Goal: Information Seeking & Learning: Find specific fact

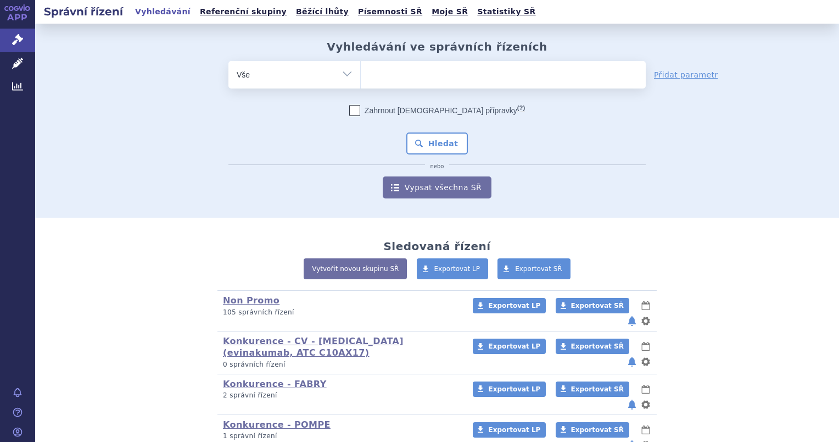
click at [312, 15] on ul "Vyhledávání Referenční skupiny Běžící lhůty Písemnosti SŘ Moje SŘ Statistiky SŘ" at bounding box center [335, 12] width 407 height 24
click at [359, 12] on link "Písemnosti SŘ" at bounding box center [390, 11] width 71 height 15
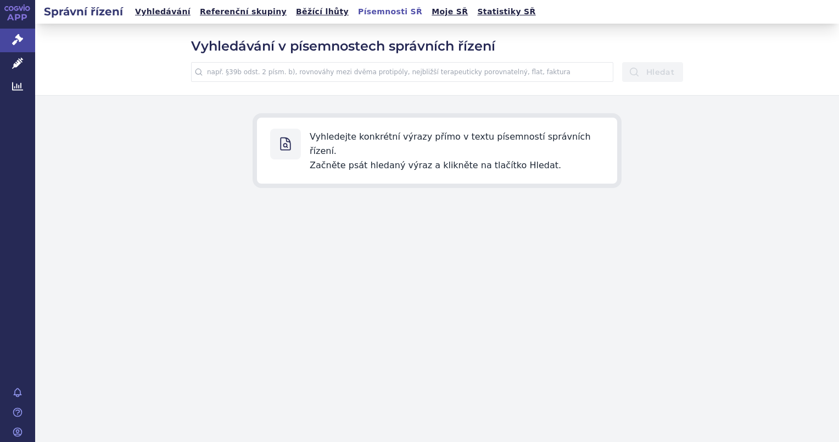
click at [351, 72] on input "text" at bounding box center [402, 72] width 422 height 20
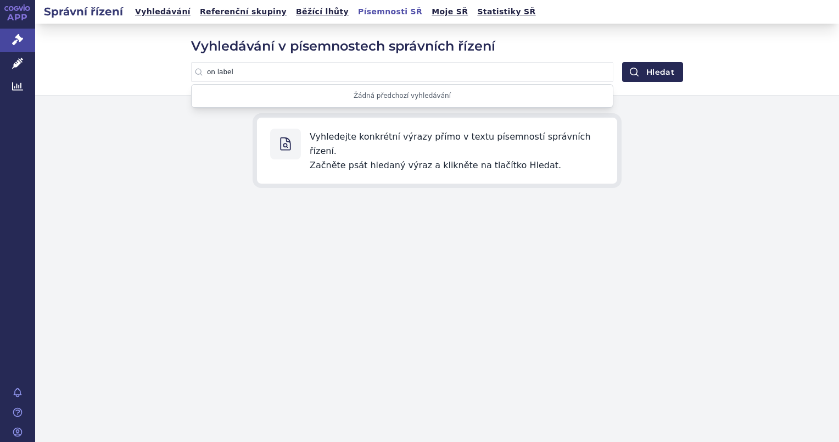
click at [622, 62] on button "Hledat" at bounding box center [652, 72] width 61 height 20
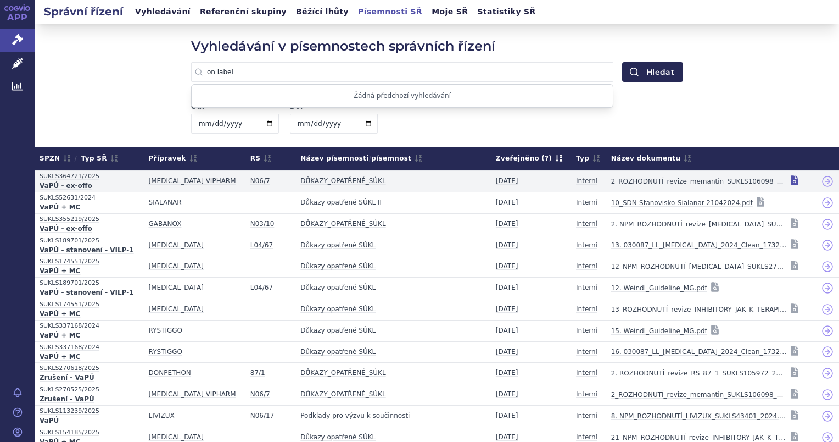
click at [789, 185] on icon at bounding box center [794, 180] width 11 height 11
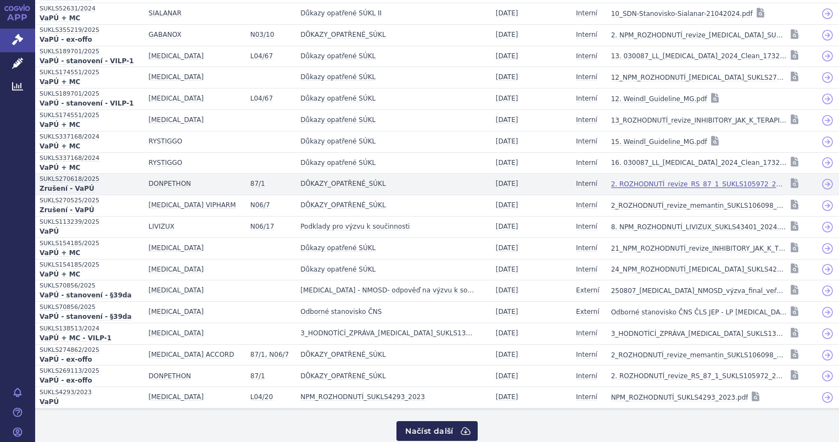
scroll to position [203, 0]
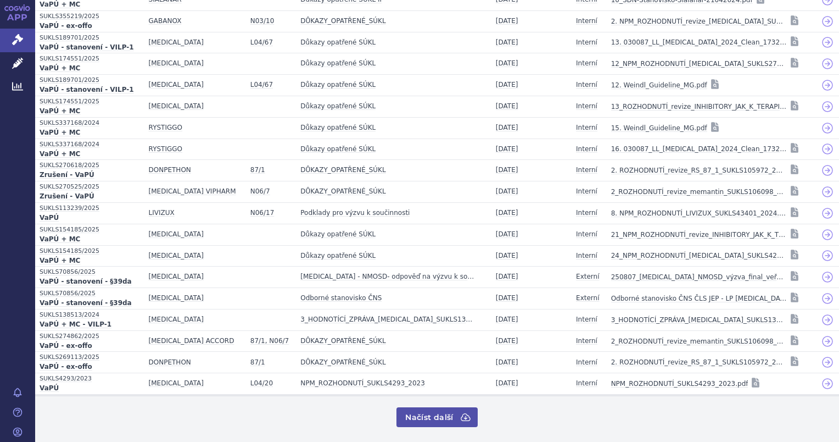
click at [440, 417] on button "Načíst další" at bounding box center [436, 417] width 81 height 20
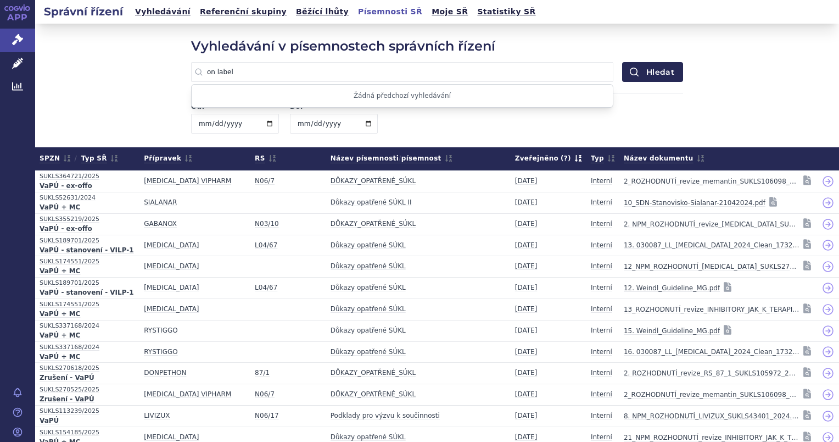
click at [210, 73] on input "on label" at bounding box center [402, 72] width 422 height 20
type input "on-label"
click at [622, 62] on button "Hledat" at bounding box center [652, 72] width 61 height 20
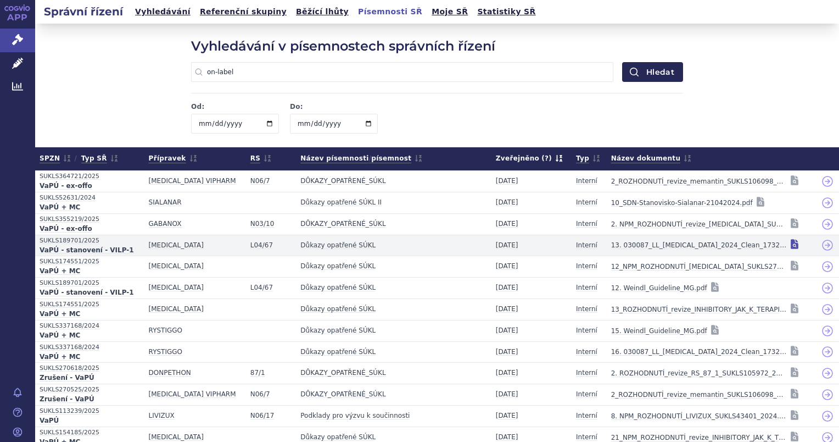
click at [791, 242] on icon at bounding box center [795, 244] width 8 height 10
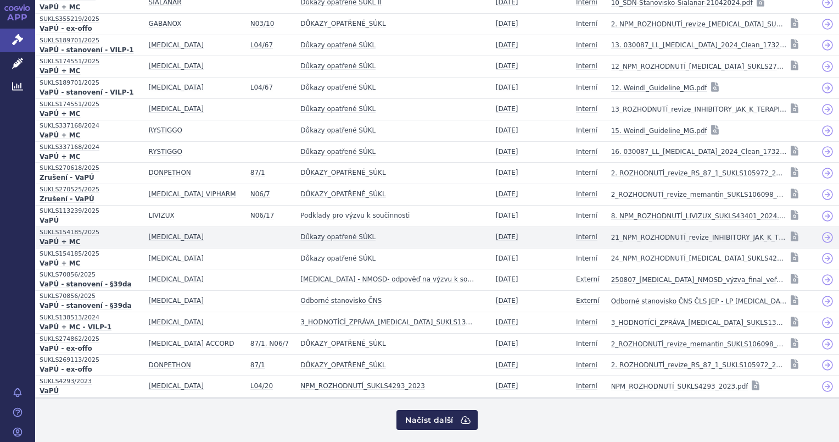
scroll to position [203, 0]
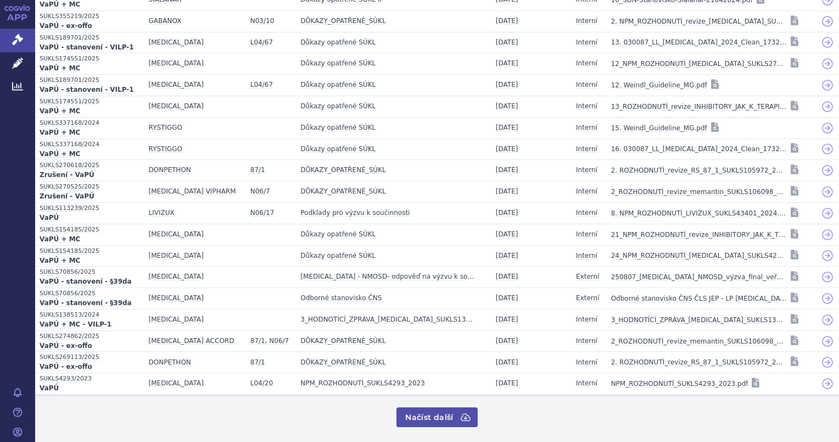
click at [431, 411] on button "Načíst další" at bounding box center [436, 417] width 81 height 20
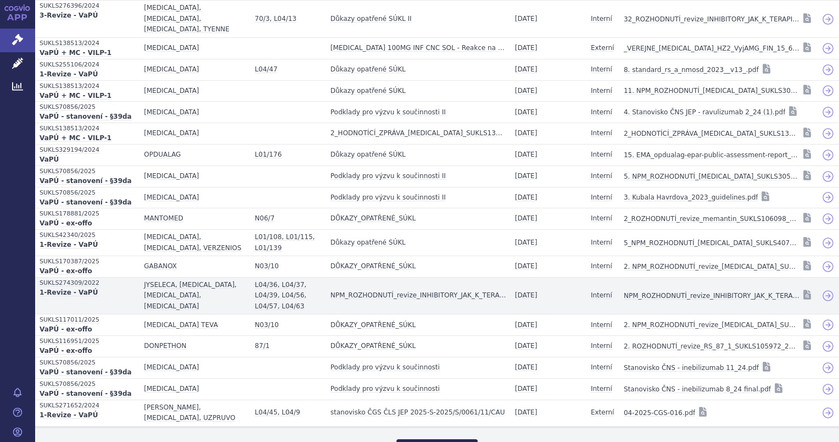
scroll to position [656, 0]
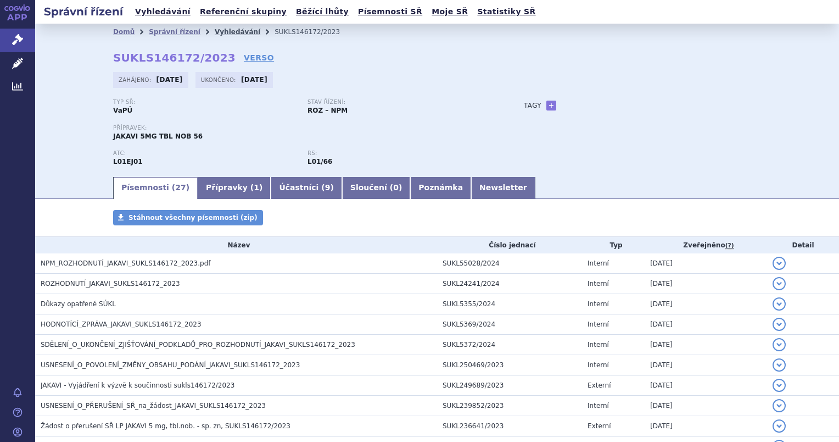
click at [215, 31] on link "Vyhledávání" at bounding box center [238, 32] width 46 height 8
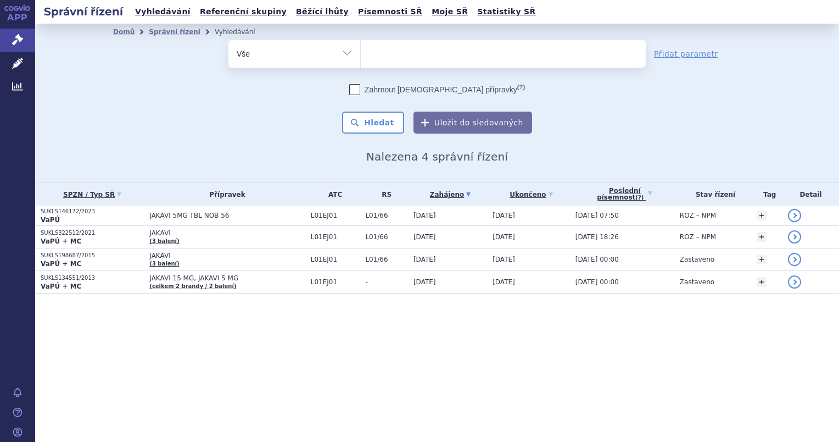
select select
type input "ze"
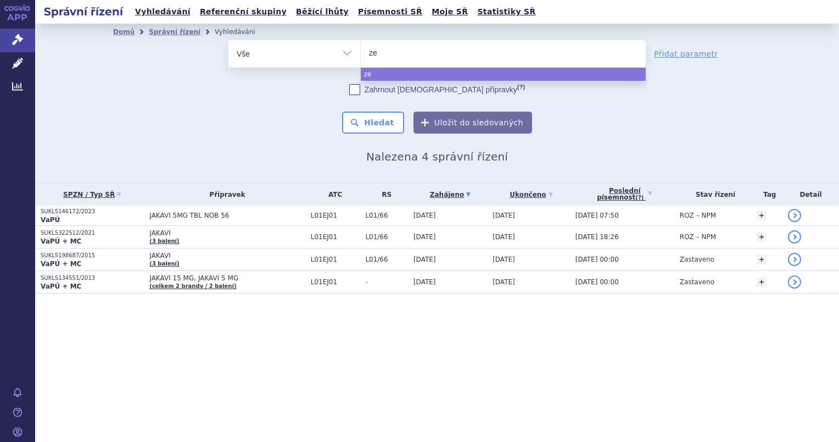
type input "zen"
type input "zeno"
type input "zenon"
type input "zenon ne"
type input "[PERSON_NAME] neo"
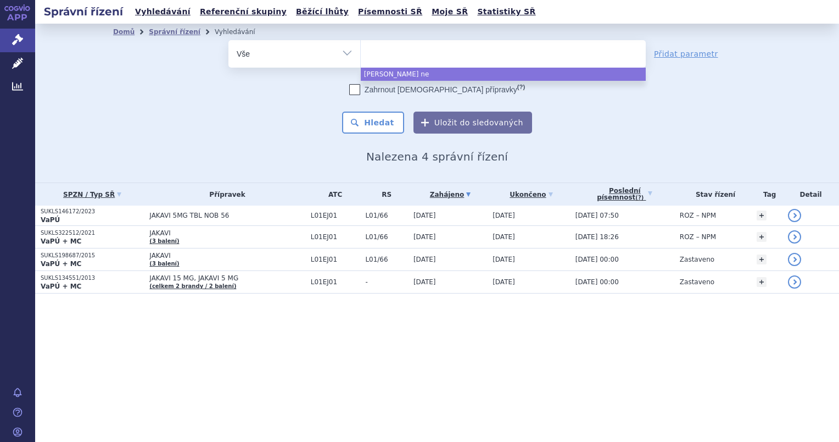
select select "[PERSON_NAME] neo"
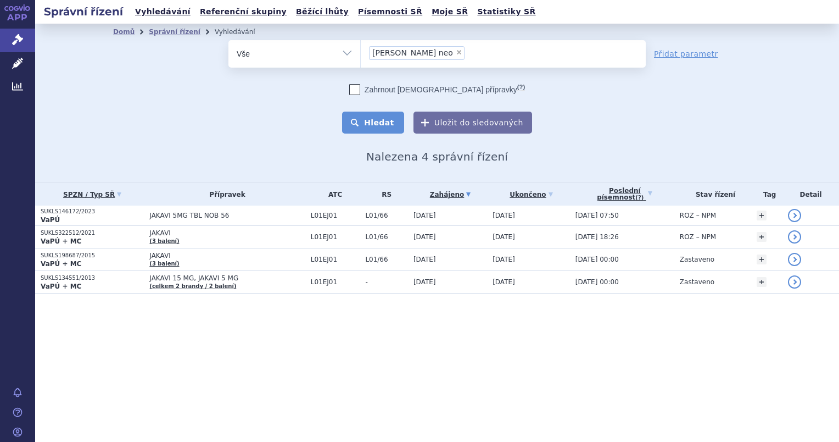
click at [382, 126] on button "Hledat" at bounding box center [373, 122] width 62 height 22
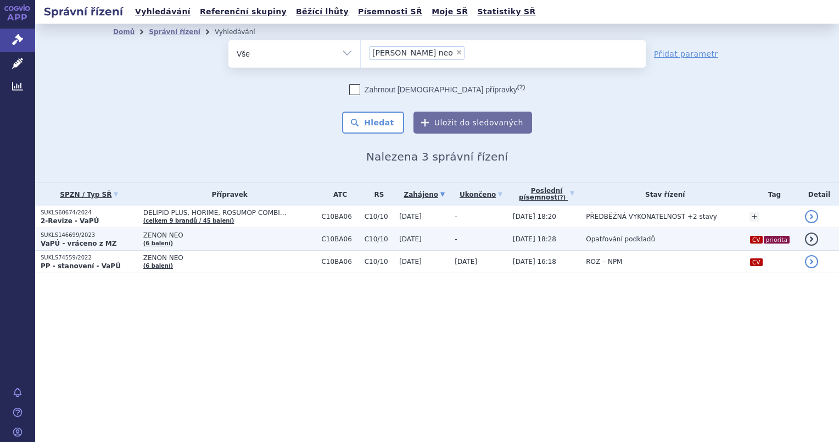
click at [72, 239] on strong "VaPÚ - vráceno z MZ" at bounding box center [79, 243] width 76 height 8
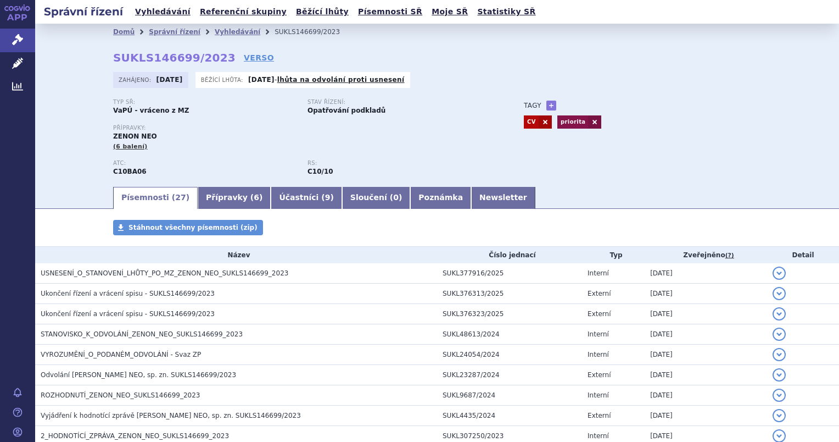
click at [77, 296] on span "Ukončení řízení a vrácení spisu - SUKLS146699/2023" at bounding box center [128, 293] width 174 height 8
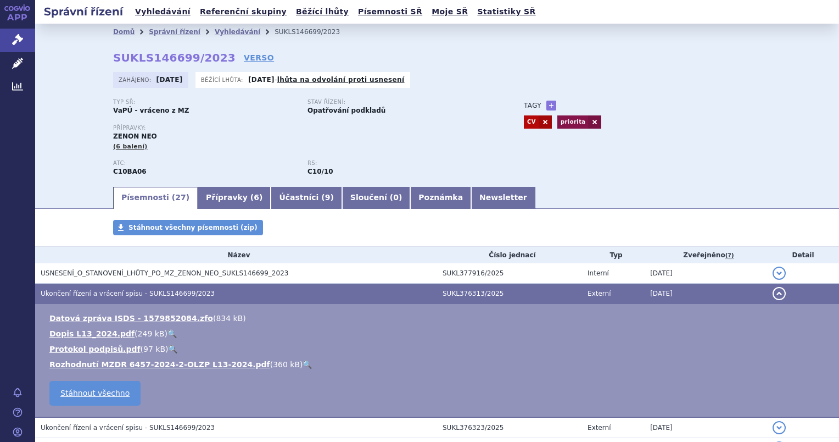
click at [303, 368] on link "🔍" at bounding box center [307, 364] width 9 height 9
click at [215, 31] on link "Vyhledávání" at bounding box center [238, 32] width 46 height 8
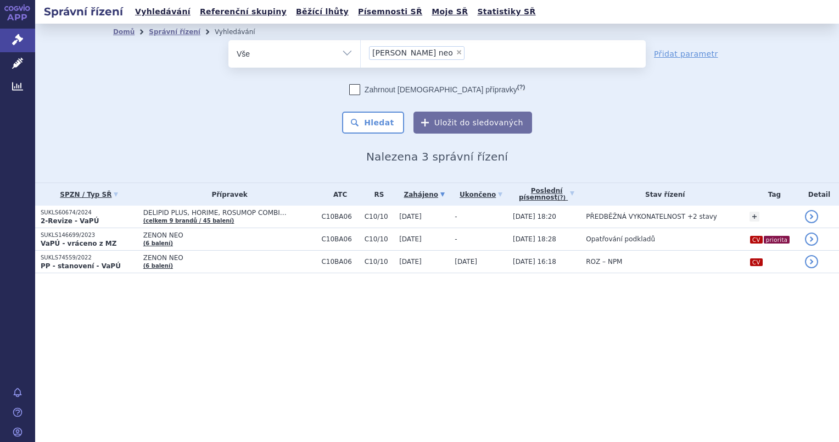
click at [456, 51] on span "×" at bounding box center [459, 52] width 7 height 7
click at [361, 51] on select "zenon neo" at bounding box center [360, 53] width 1 height 27
select select
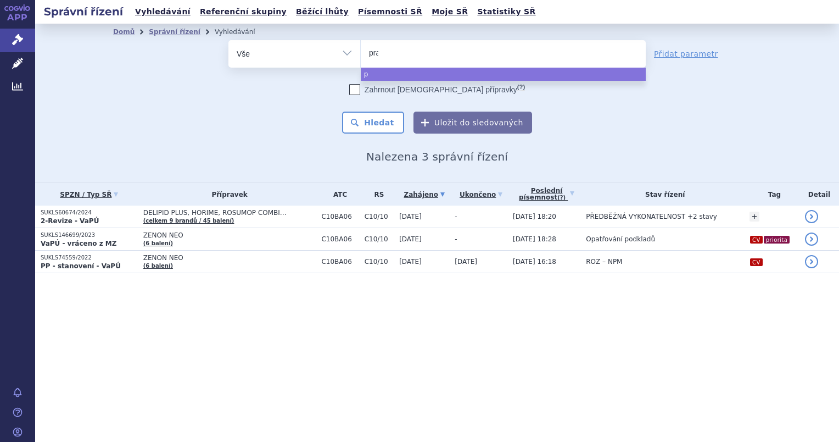
type input "pral"
type input "pralu"
type input "praluen"
type input "praluent"
select select "praluent"
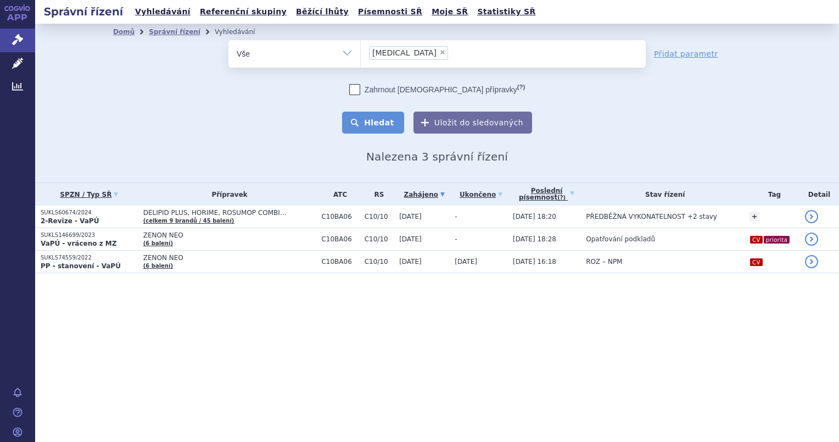
click at [378, 129] on button "Hledat" at bounding box center [373, 122] width 62 height 22
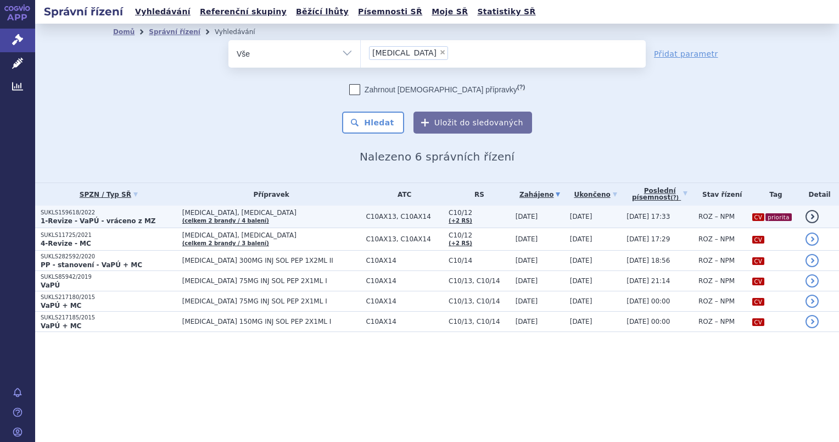
click at [70, 217] on strong "1-Revize - VaPÚ - vráceno z MZ" at bounding box center [98, 221] width 115 height 8
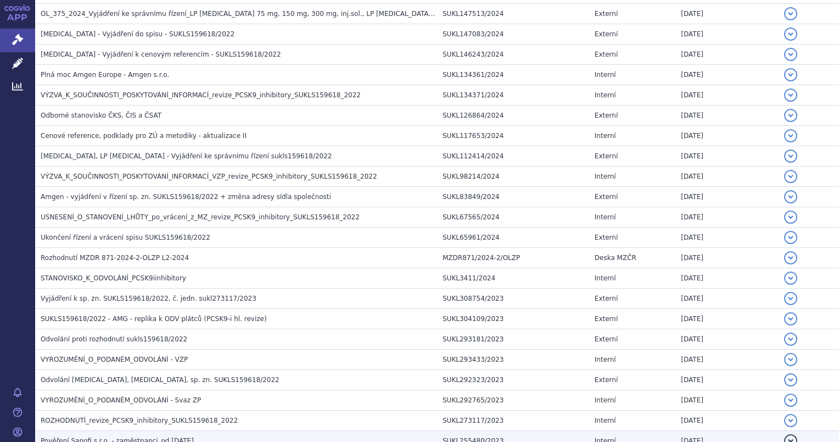
scroll to position [769, 0]
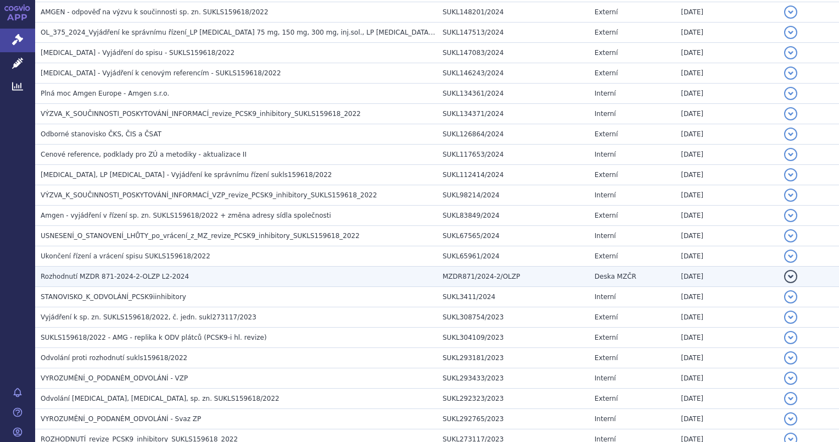
click at [71, 271] on h3 "Rozhodnutí MZDR 871-2024-2-OLZP L2-2024" at bounding box center [239, 276] width 396 height 11
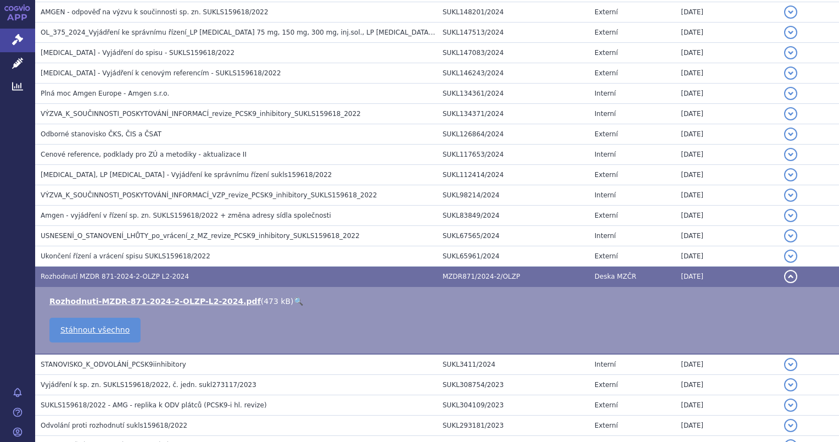
click at [294, 299] on link "🔍" at bounding box center [298, 301] width 9 height 9
